Goal: Use online tool/utility: Utilize a website feature to perform a specific function

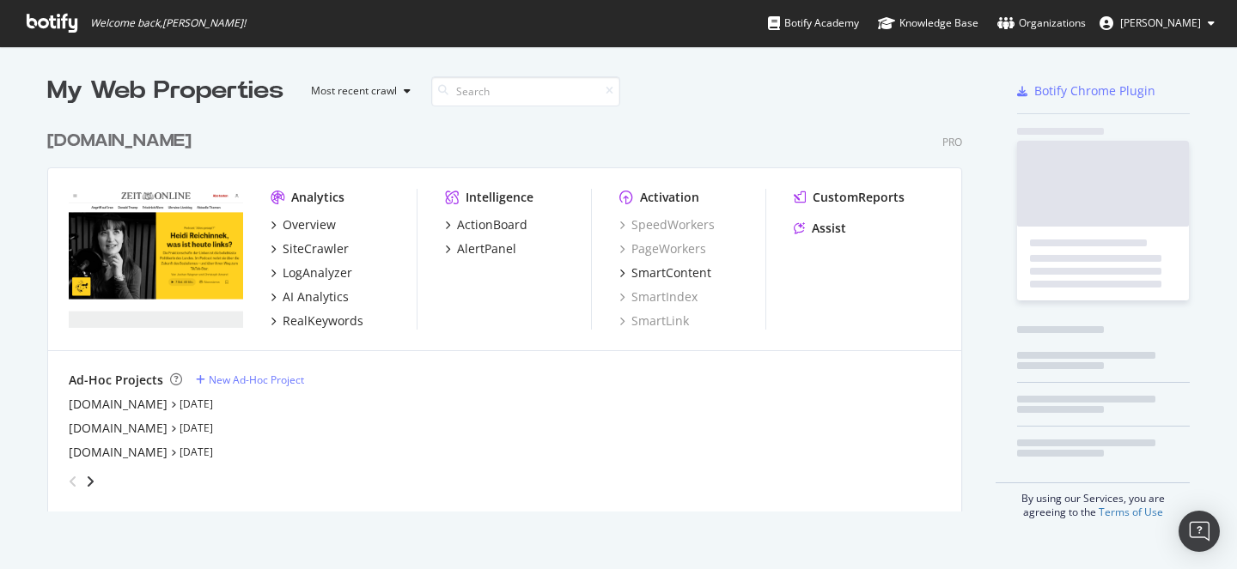
scroll to position [391, 916]
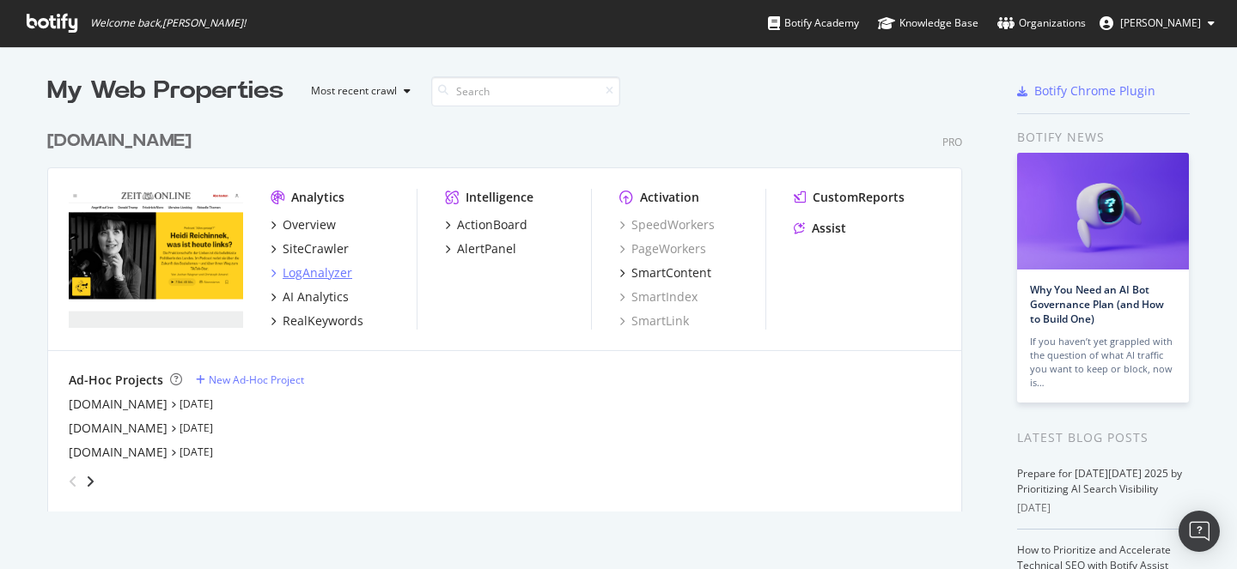
click at [302, 270] on div "LogAnalyzer" at bounding box center [318, 273] width 70 height 17
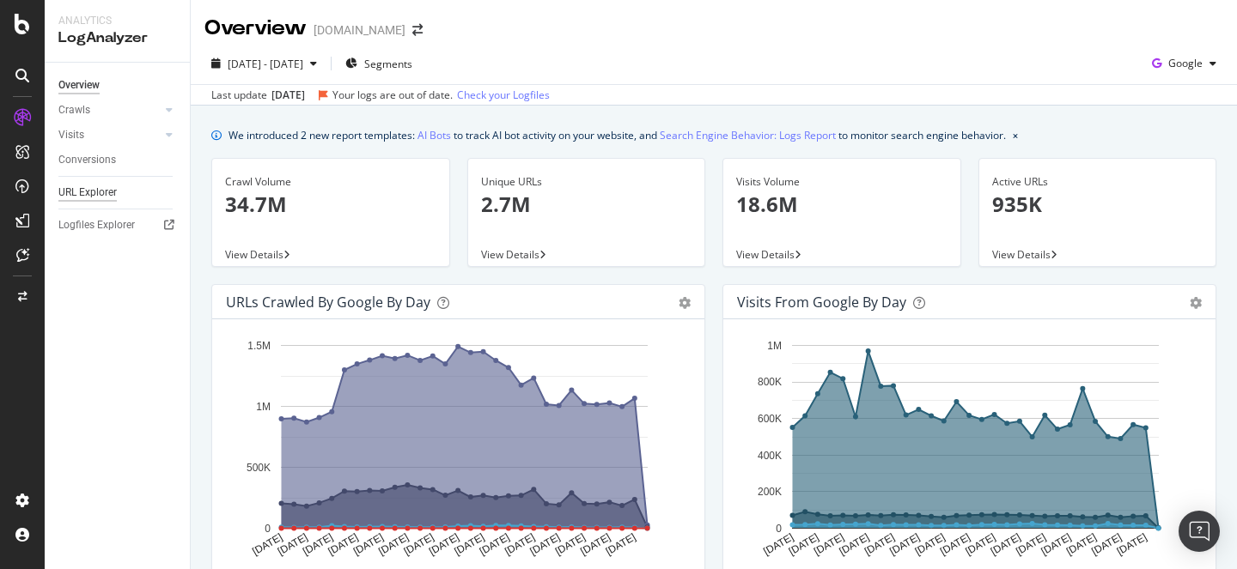
click at [85, 187] on div "URL Explorer" at bounding box center [87, 193] width 58 height 18
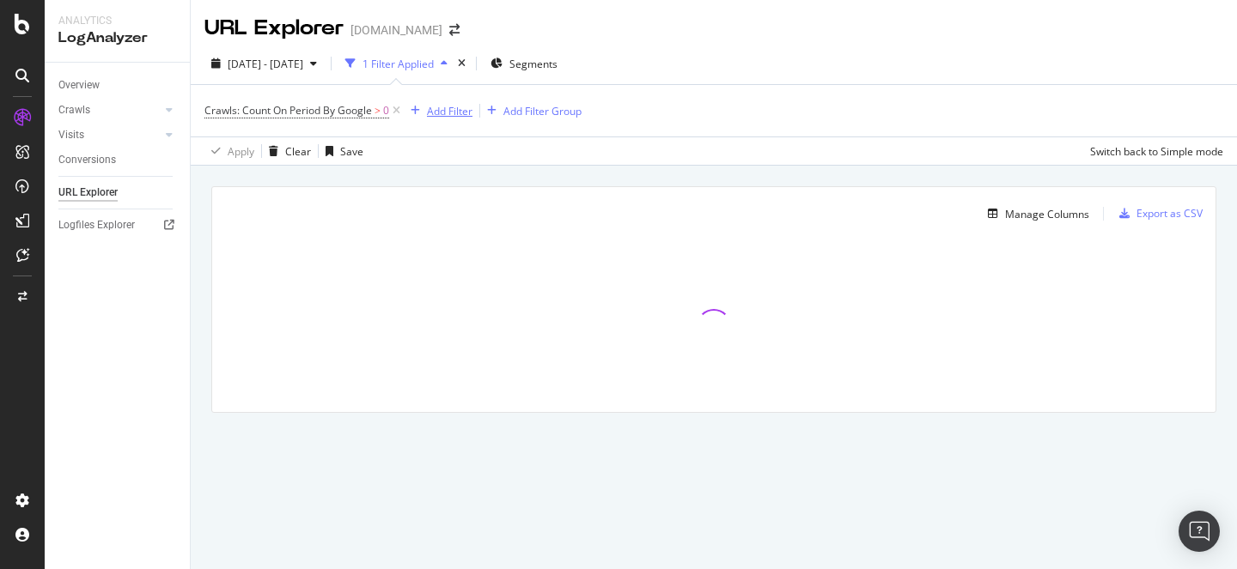
click at [431, 110] on div "Add Filter" at bounding box center [450, 111] width 46 height 15
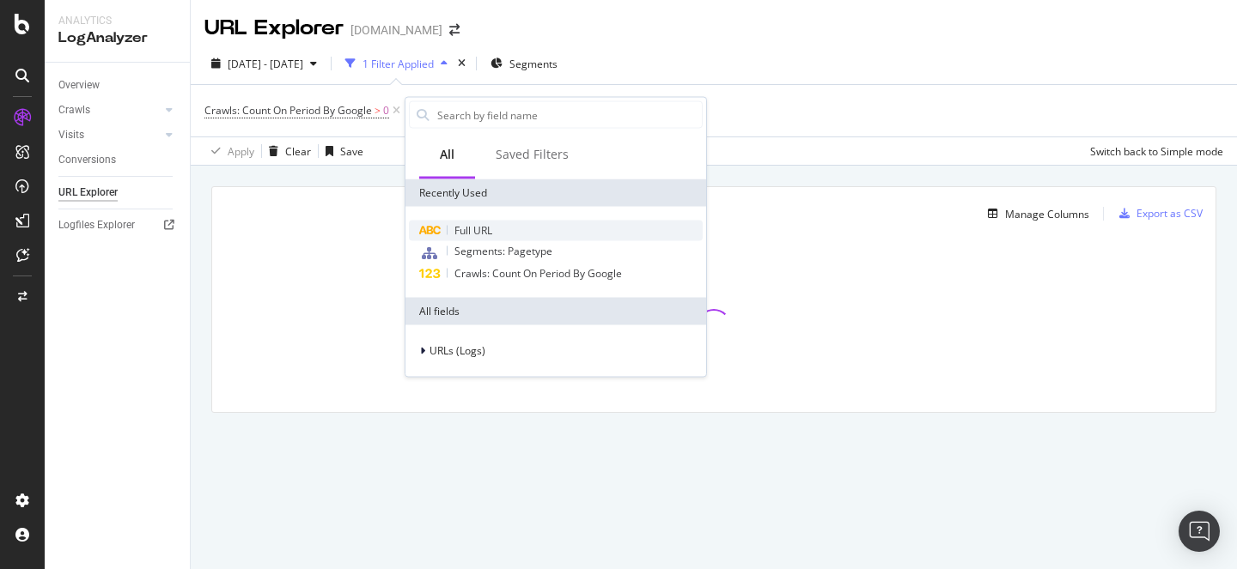
click at [469, 228] on span "Full URL" at bounding box center [473, 230] width 38 height 15
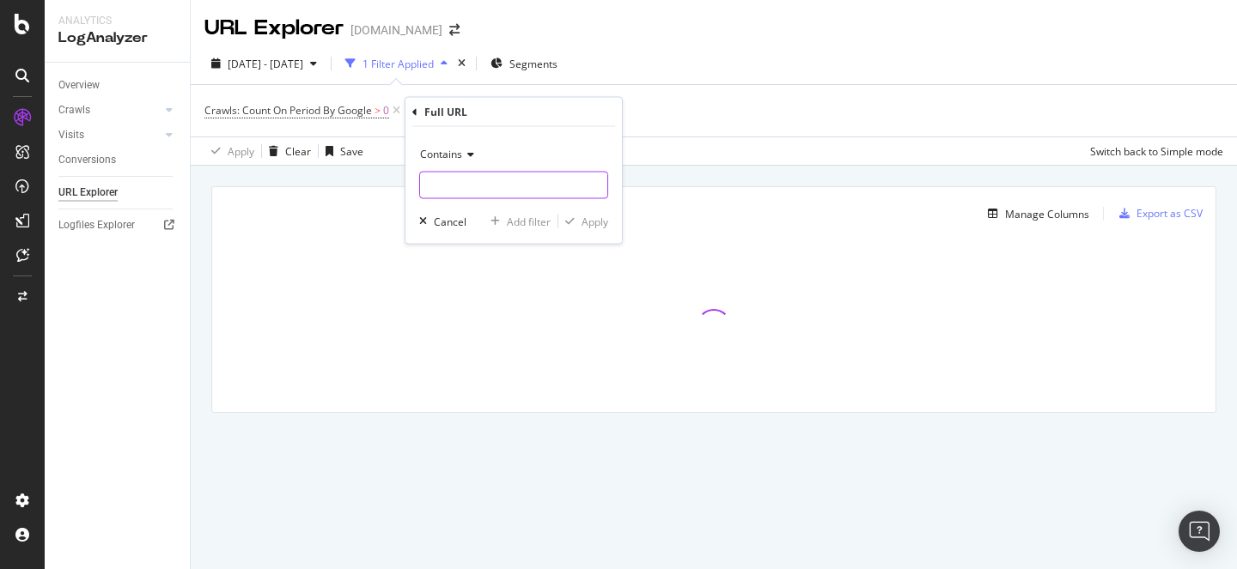
click at [475, 195] on input "text" at bounding box center [513, 185] width 187 height 27
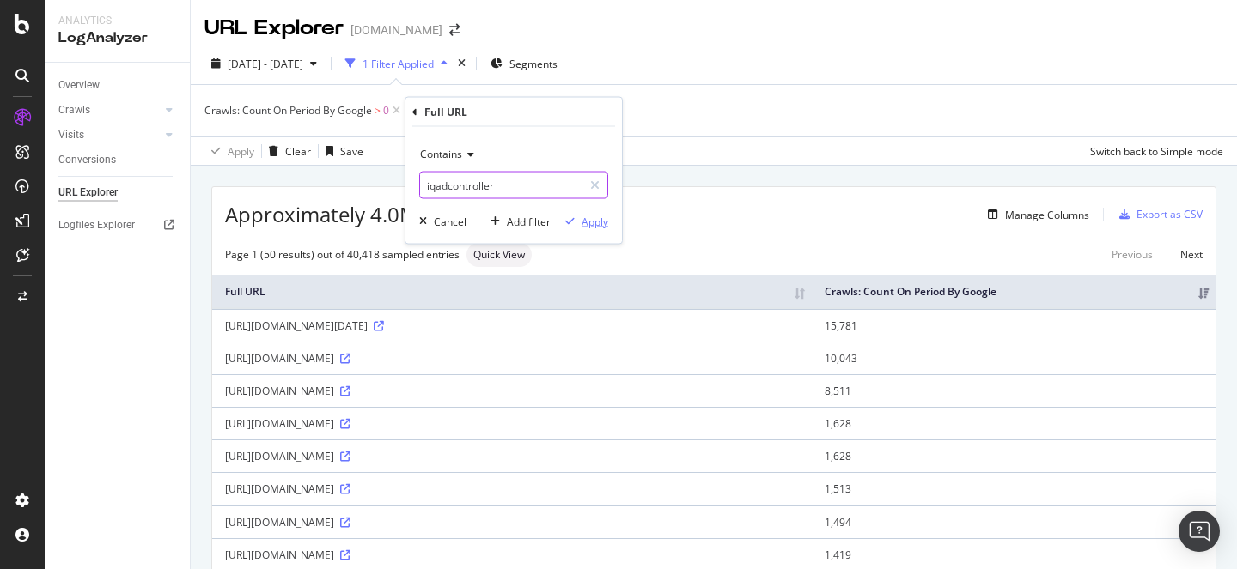
type input "iqadcontroller"
click at [596, 221] on div "Apply" at bounding box center [594, 221] width 27 height 15
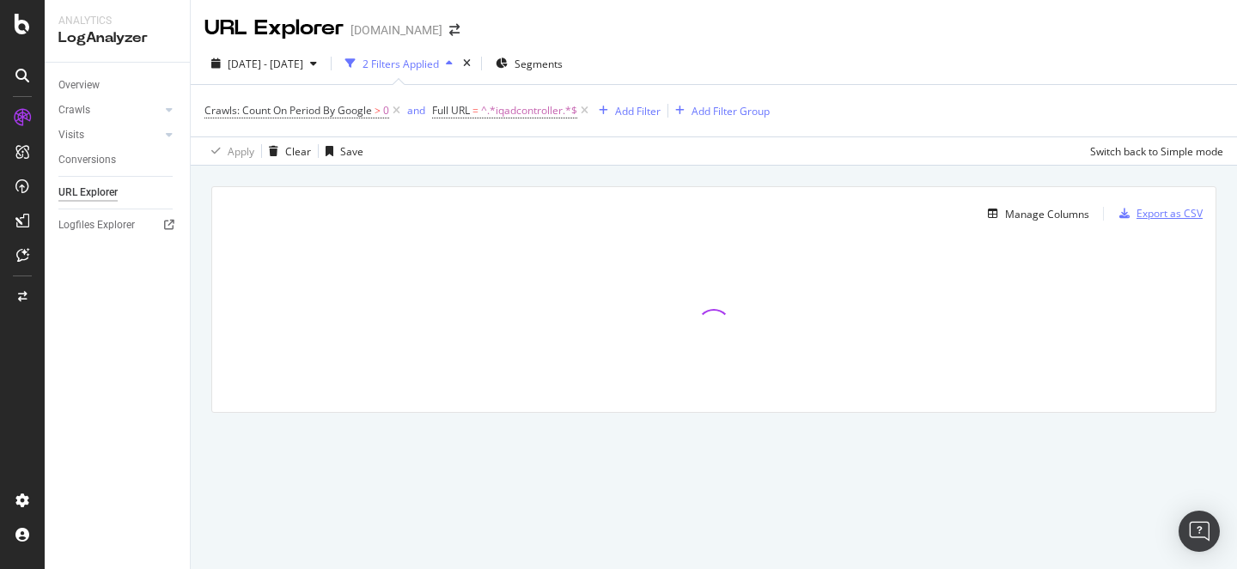
click at [1166, 218] on div "Export as CSV" at bounding box center [1169, 213] width 66 height 15
click at [1041, 221] on div "Manage Columns" at bounding box center [1047, 214] width 84 height 15
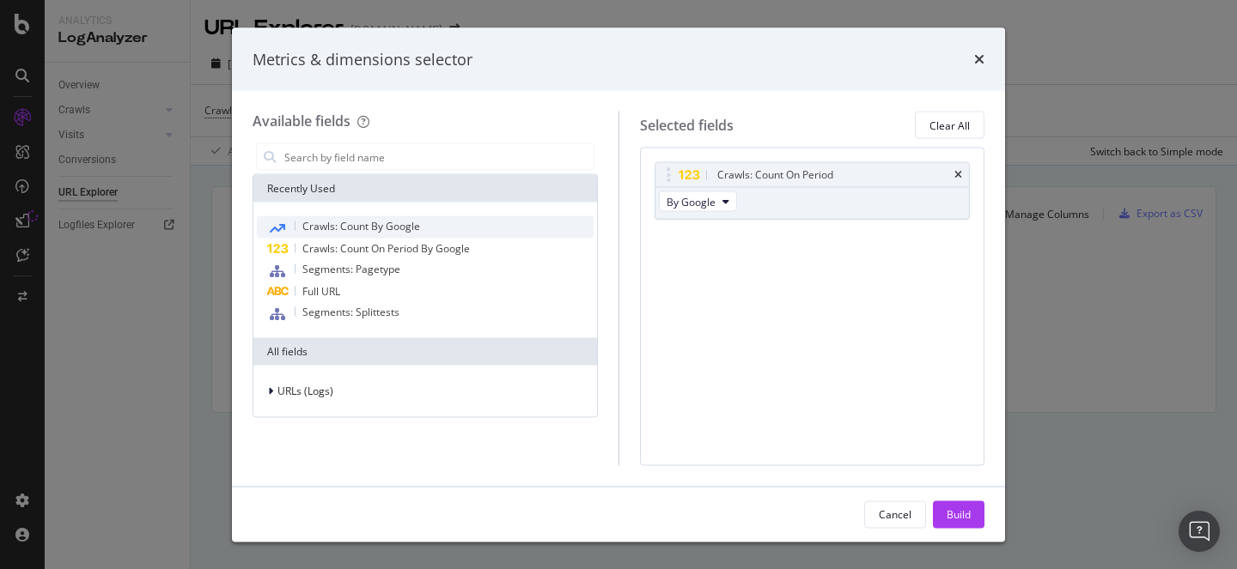
click at [429, 225] on div "Crawls: Count By Google" at bounding box center [425, 227] width 337 height 22
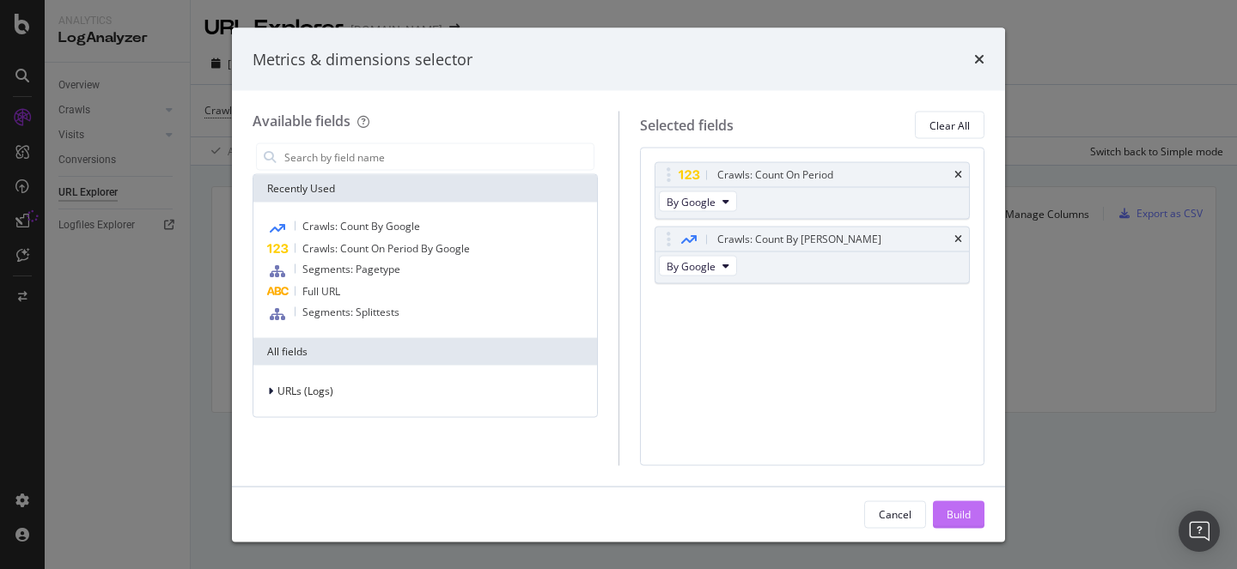
click at [960, 513] on div "Build" at bounding box center [958, 514] width 24 height 15
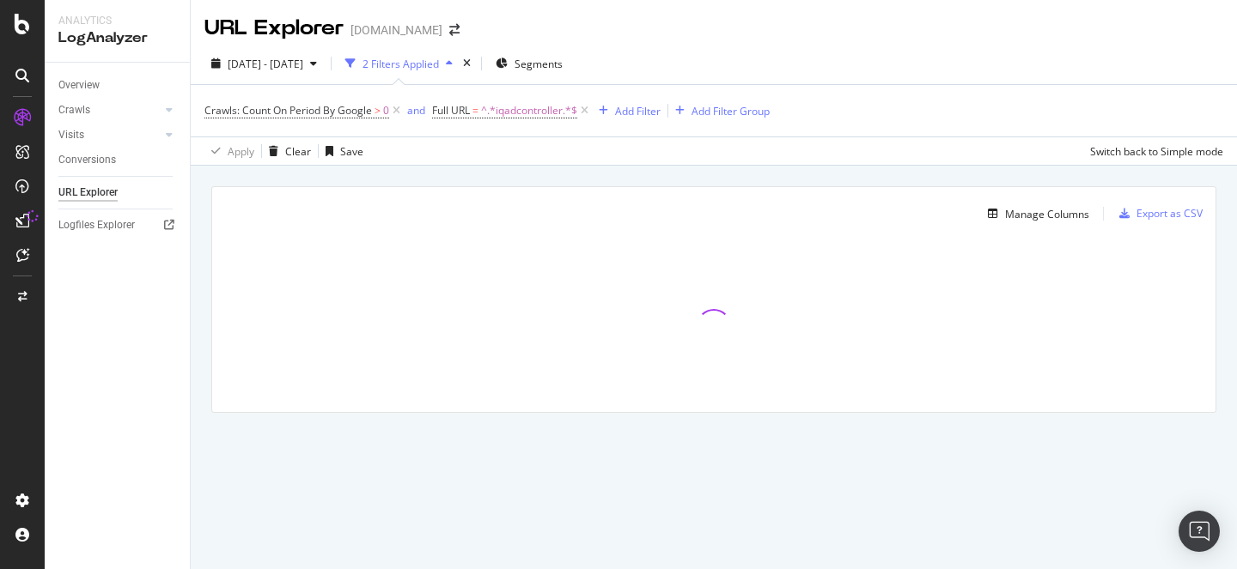
click at [310, 49] on div "[DATE] - [DATE] 2 Filters Applied Segments Crawls: Count On Period By Google > …" at bounding box center [714, 104] width 1046 height 123
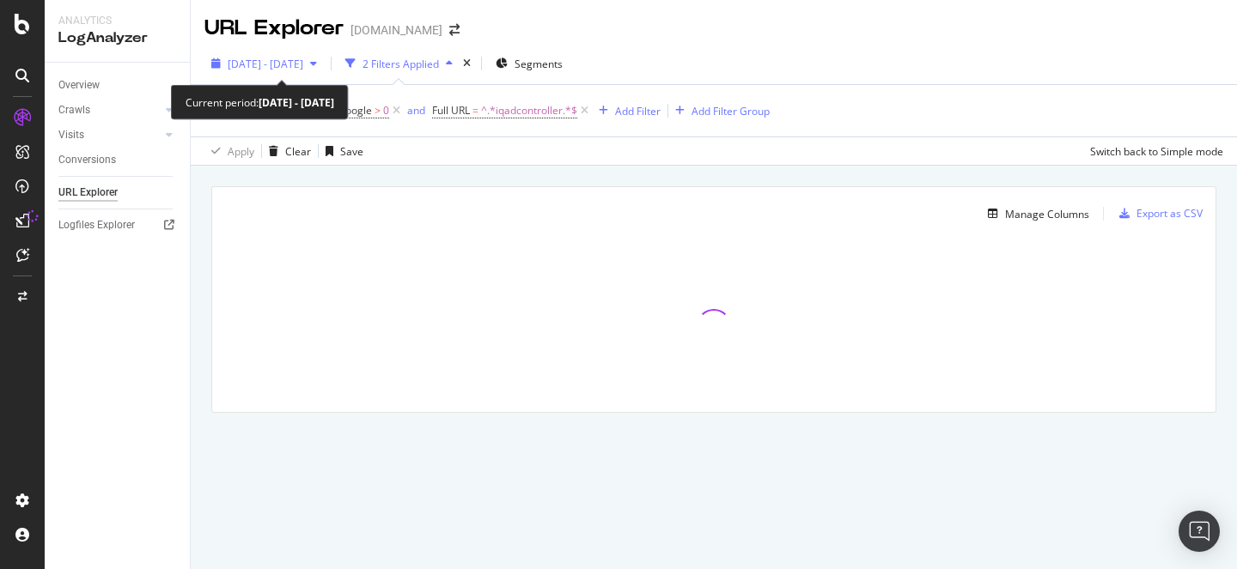
click at [303, 64] on span "[DATE] - [DATE]" at bounding box center [266, 64] width 76 height 15
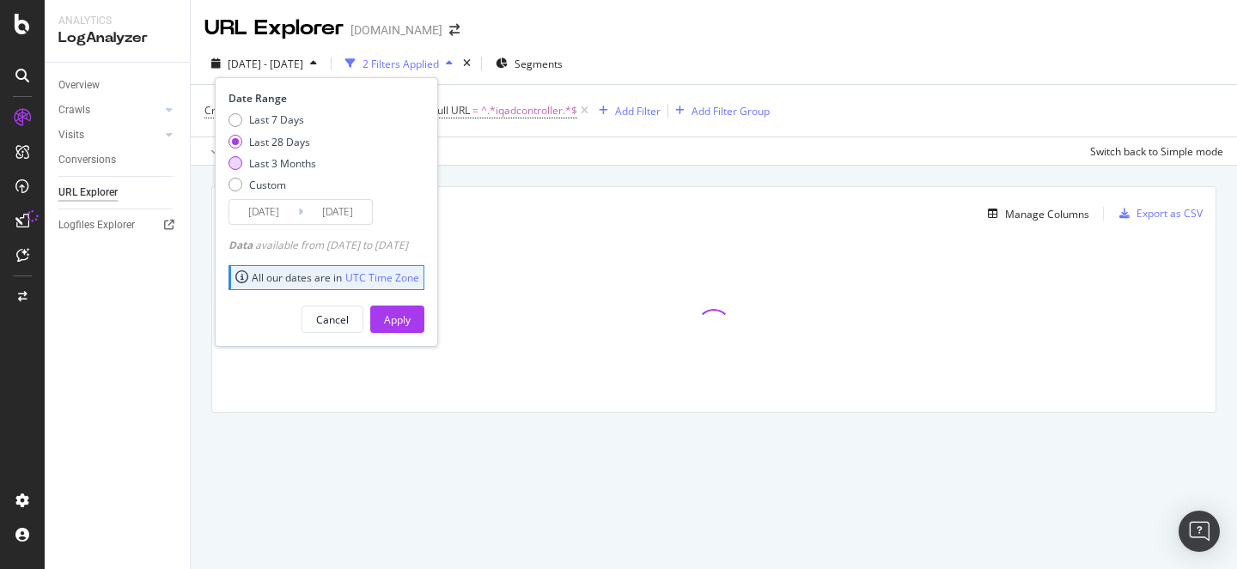
click at [239, 156] on div "Last 3 Months" at bounding box center [272, 163] width 88 height 15
type input "[DATE]"
click at [411, 313] on div "Apply" at bounding box center [397, 320] width 27 height 15
